Goal: Download file/media

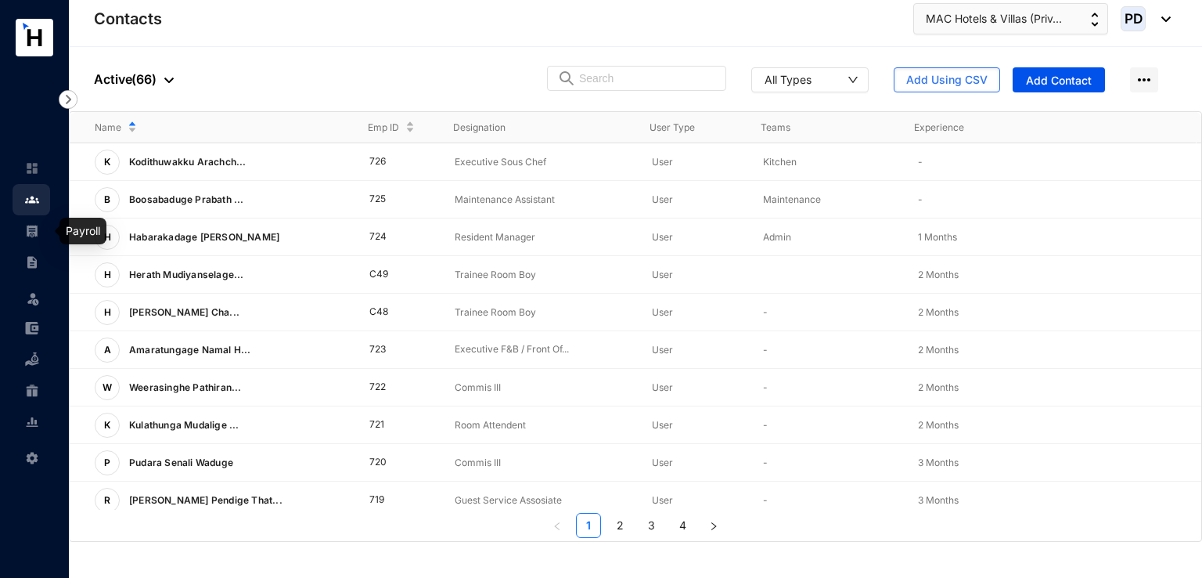
click at [25, 226] on link at bounding box center [44, 231] width 39 height 16
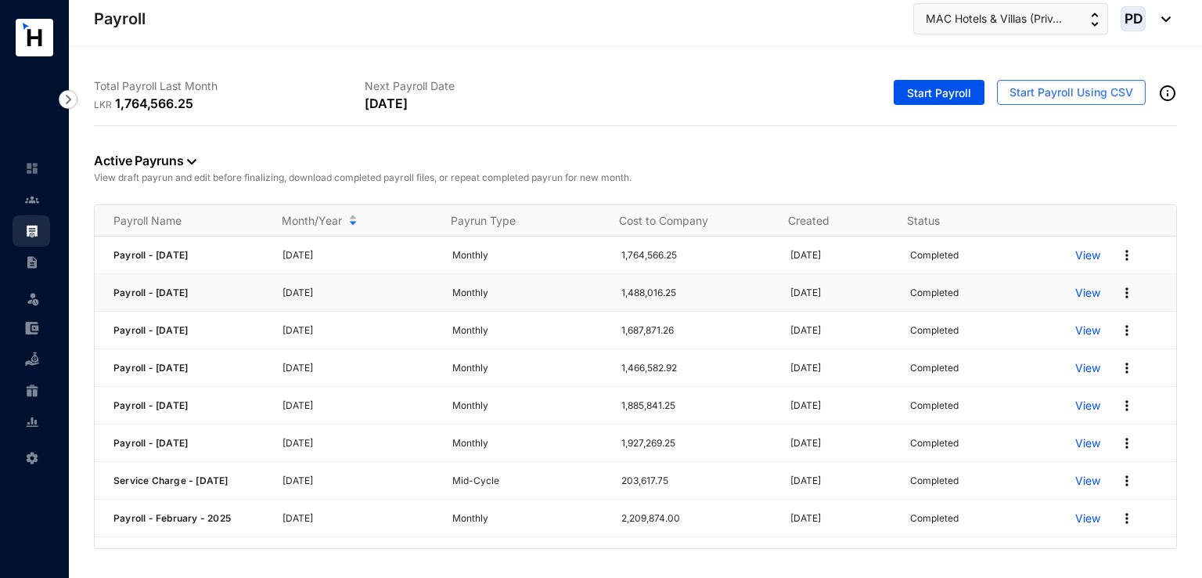
click at [1121, 293] on img at bounding box center [1127, 293] width 16 height 16
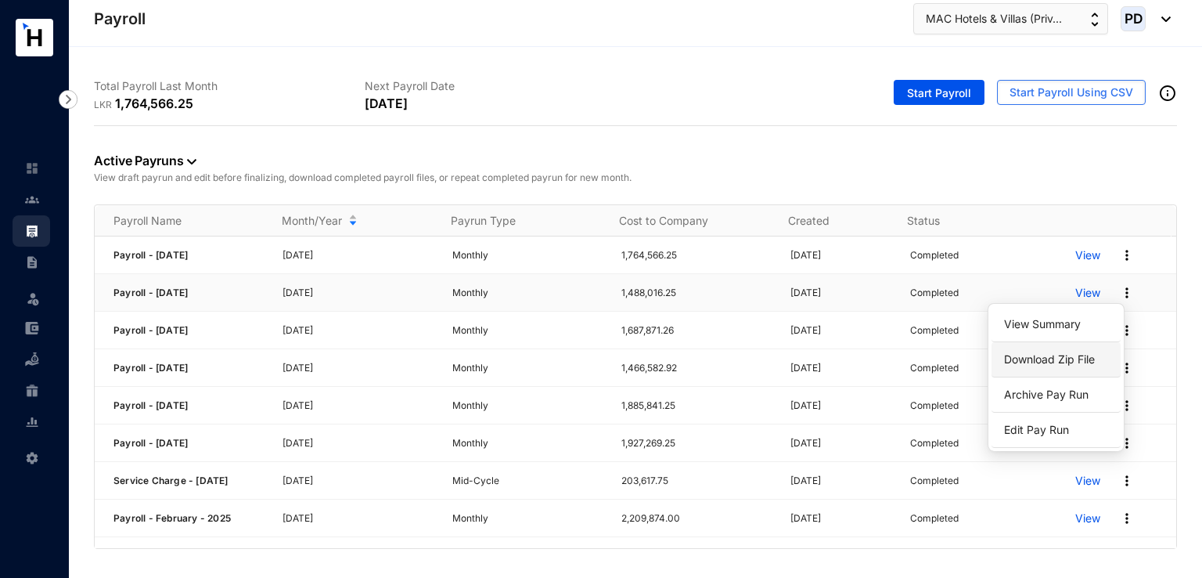
click at [1064, 365] on link "Download Zip File" at bounding box center [1056, 359] width 110 height 27
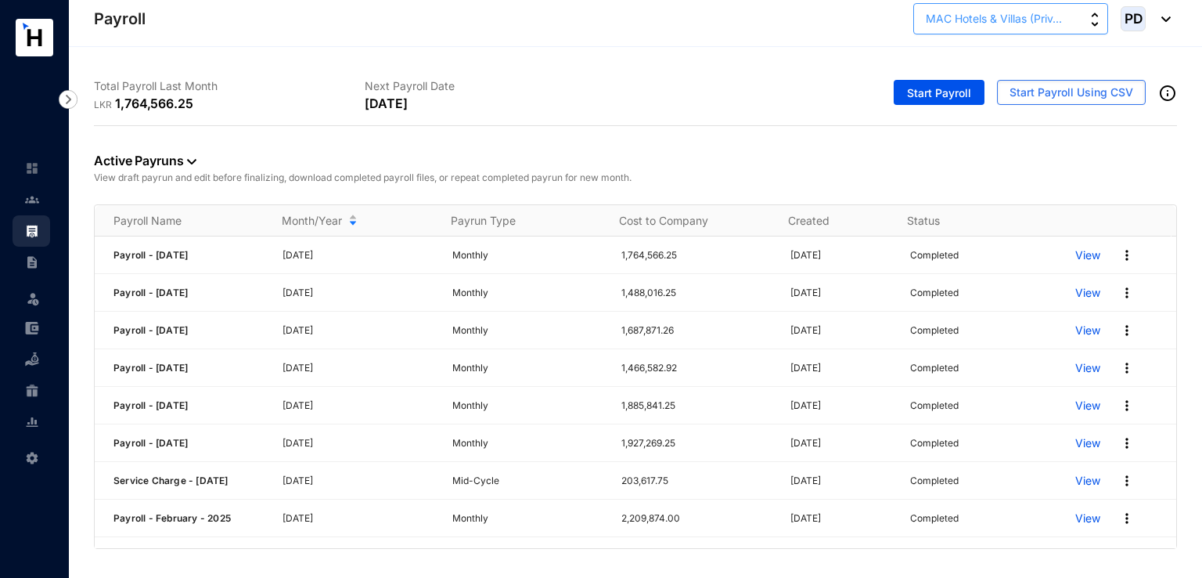
click at [1093, 24] on img "button" at bounding box center [1095, 20] width 8 height 14
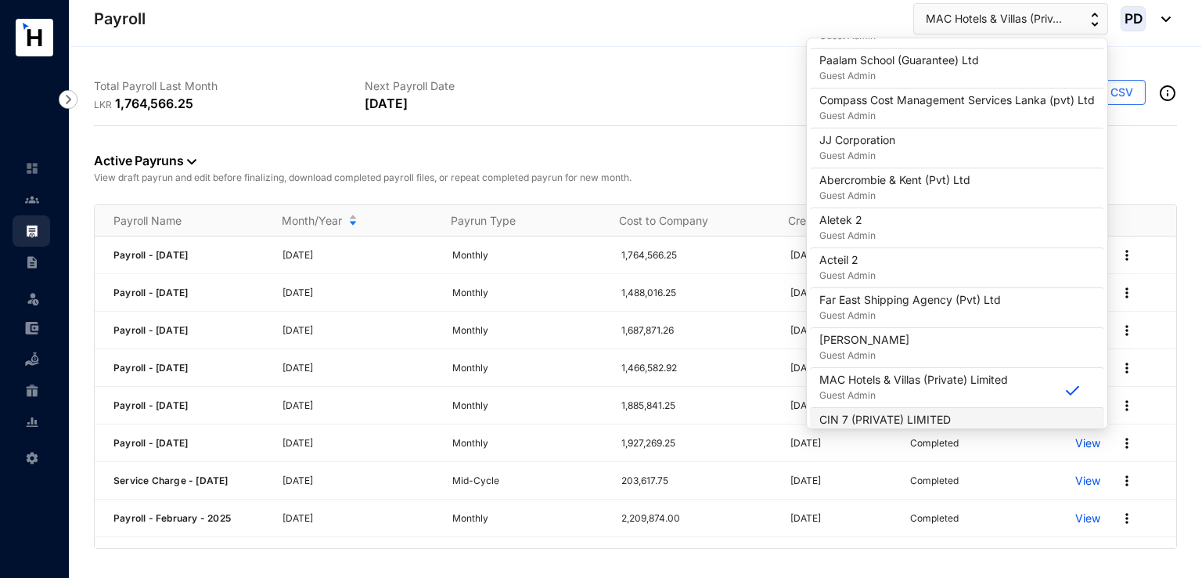
scroll to position [1377, 0]
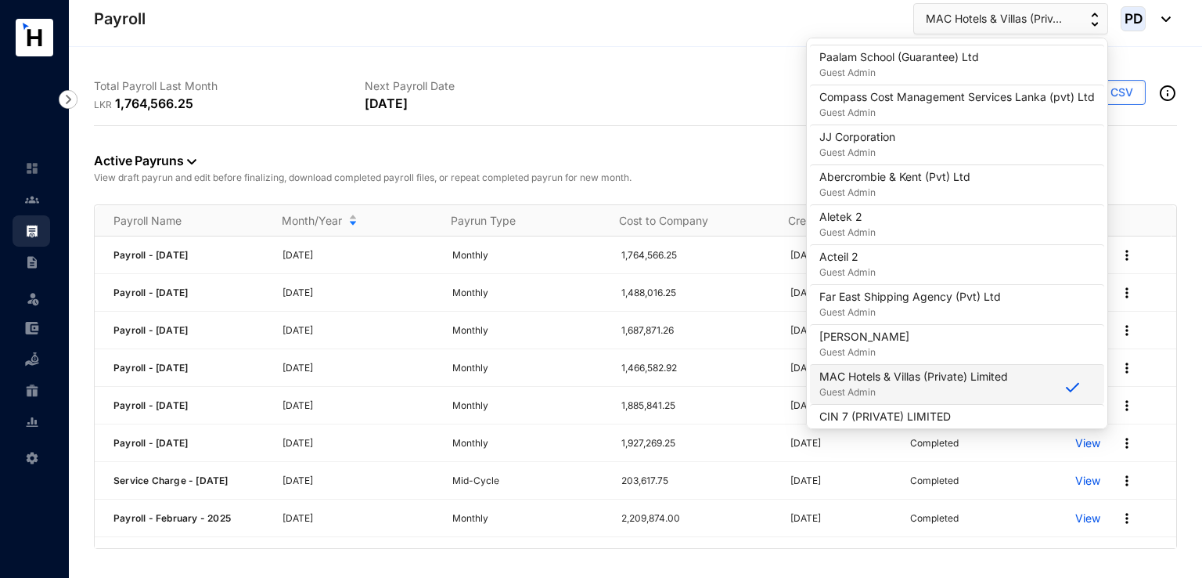
click at [928, 373] on p "MAC Hotels & Villas (Private) Limited" at bounding box center [913, 377] width 189 height 16
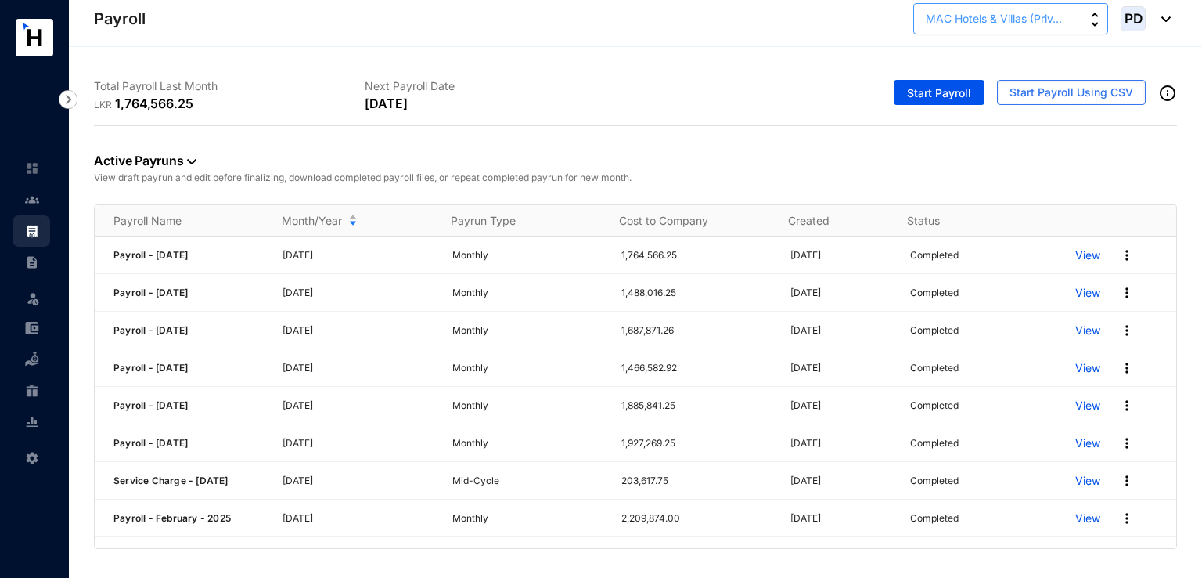
click at [1093, 26] on img "button" at bounding box center [1095, 20] width 8 height 14
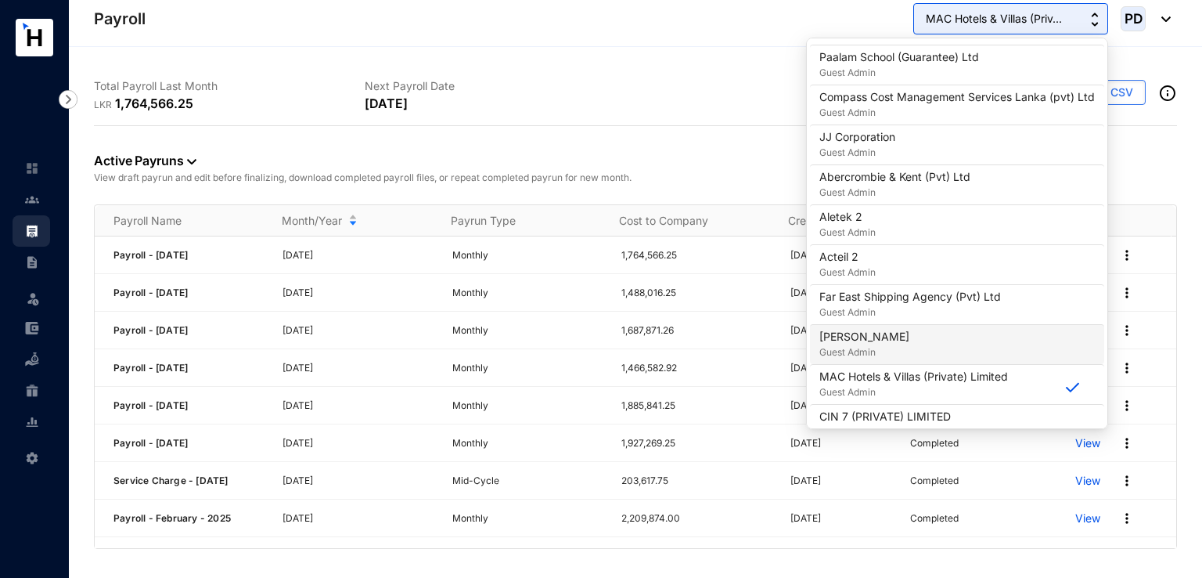
scroll to position [1389, 0]
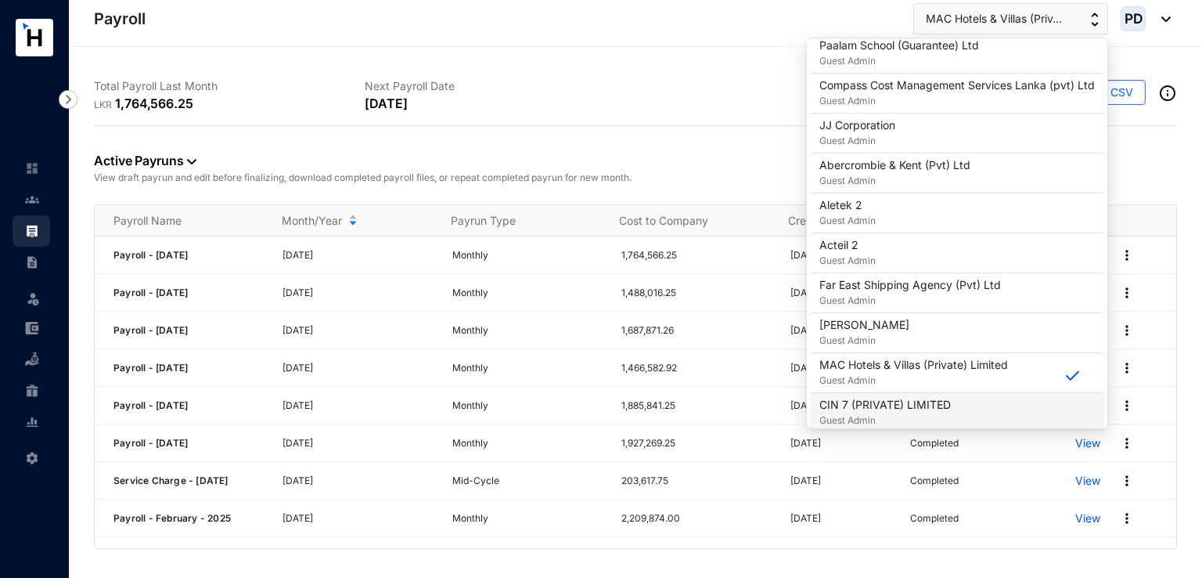
click at [1024, 403] on div "CIN 7 (PRIVATE) LIMITED Guest Admin" at bounding box center [956, 412] width 275 height 31
